Goal: Task Accomplishment & Management: Manage account settings

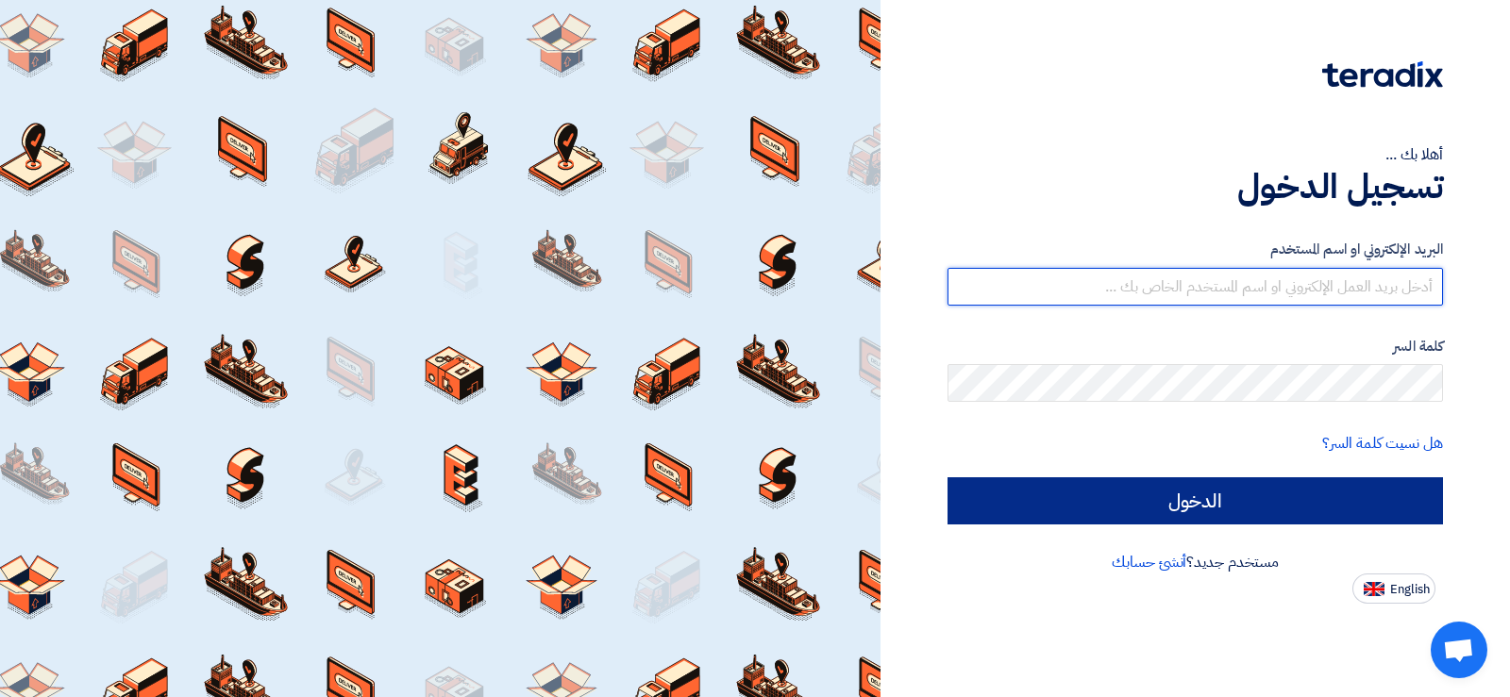
type input "[EMAIL_ADDRESS][DOMAIN_NAME]"
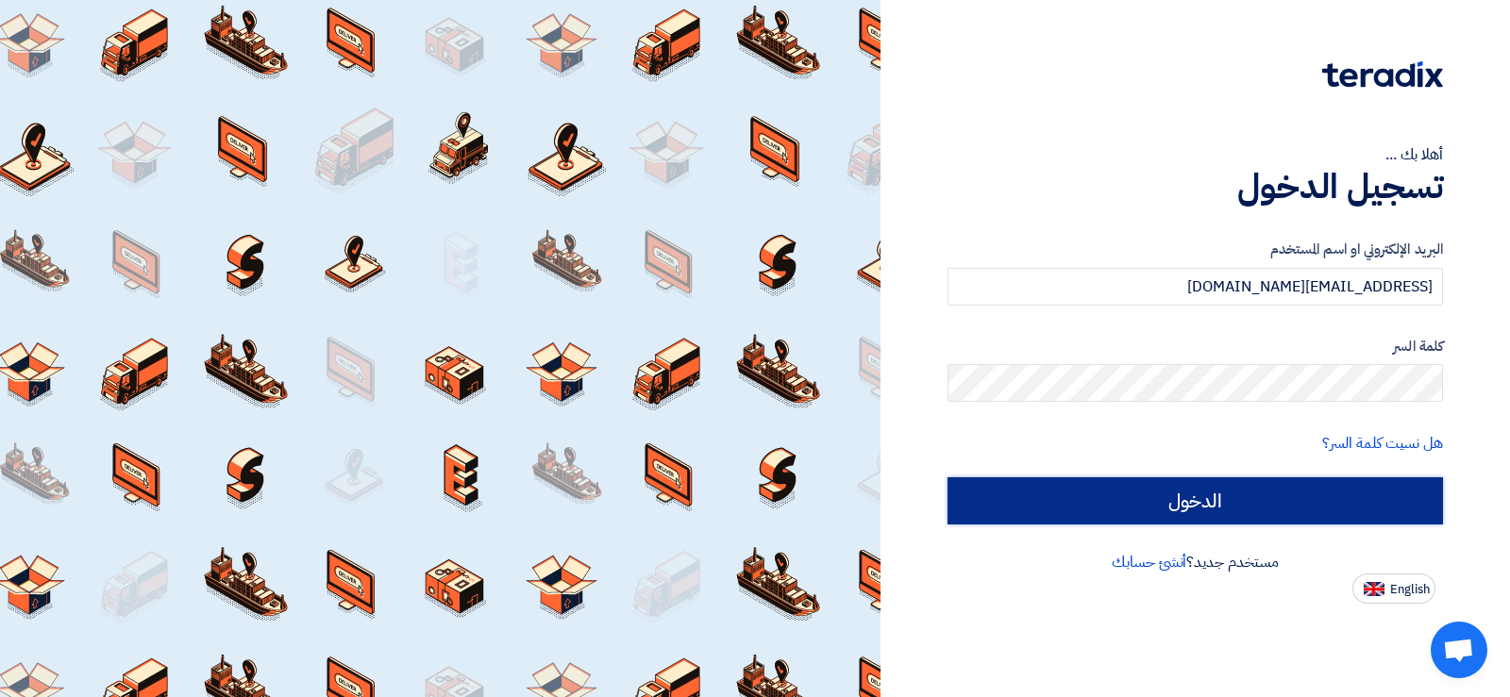
click at [1101, 487] on input "الدخول" at bounding box center [1194, 500] width 495 height 47
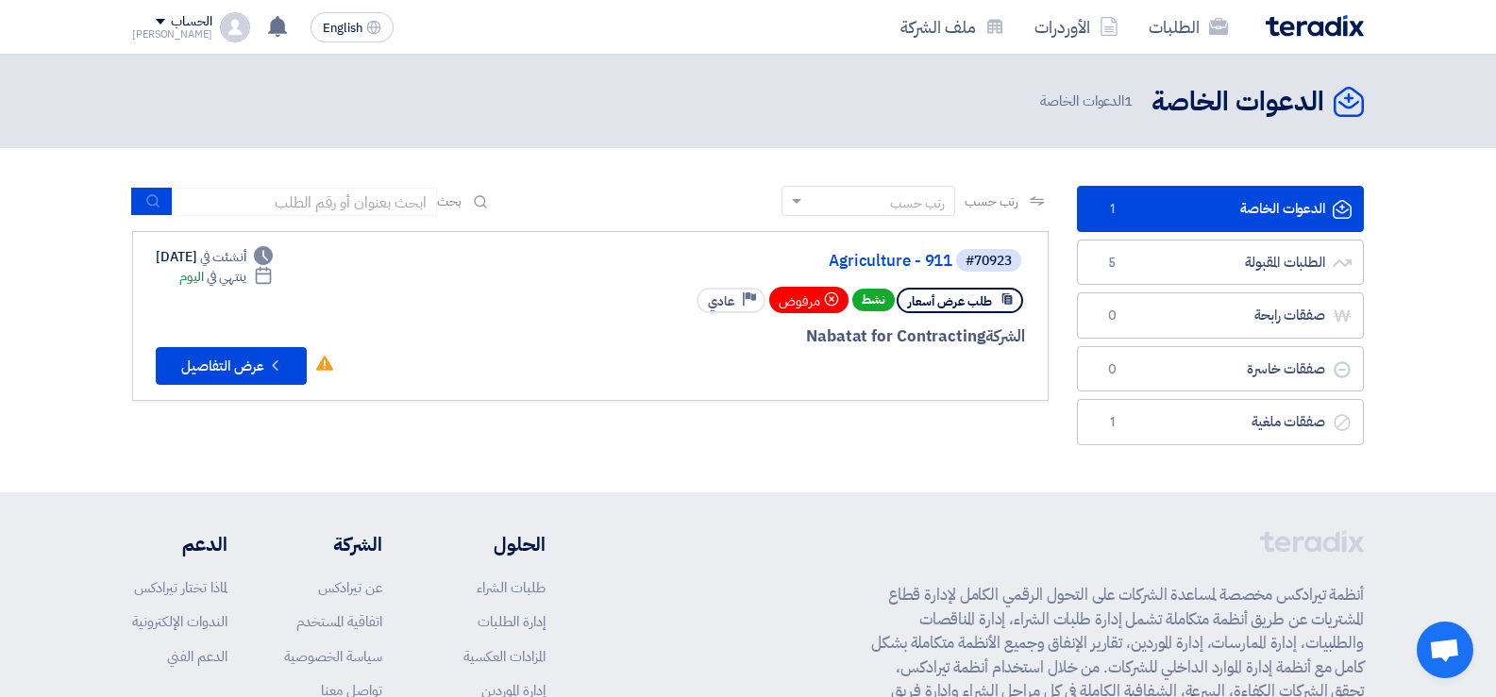
click at [1208, 209] on link "الدعوات الخاصة الدعوات الخاصة 1" at bounding box center [1220, 209] width 287 height 46
click at [1170, 21] on link "الطلبات" at bounding box center [1187, 27] width 109 height 44
